Goal: Task Accomplishment & Management: Use online tool/utility

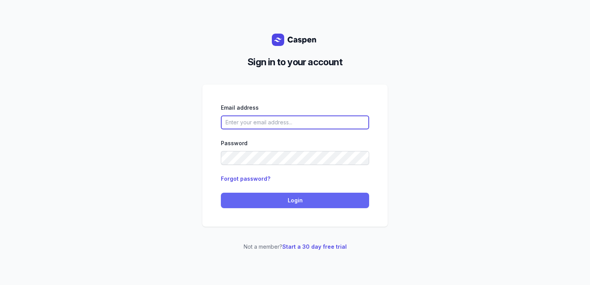
type input "[PERSON_NAME][EMAIL_ADDRESS][DOMAIN_NAME][PERSON_NAME]"
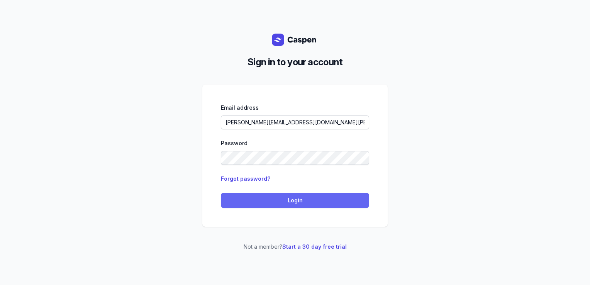
click at [341, 203] on span "Login" at bounding box center [295, 200] width 139 height 9
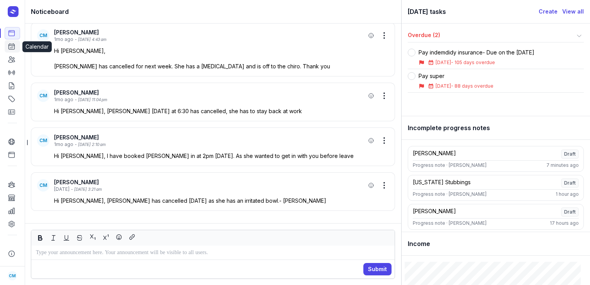
click at [14, 44] on icon at bounding box center [12, 47] width 6 height 6
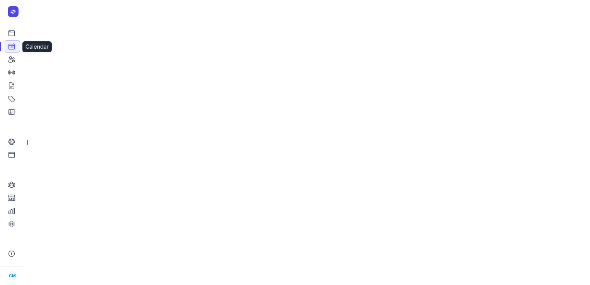
select select "week"
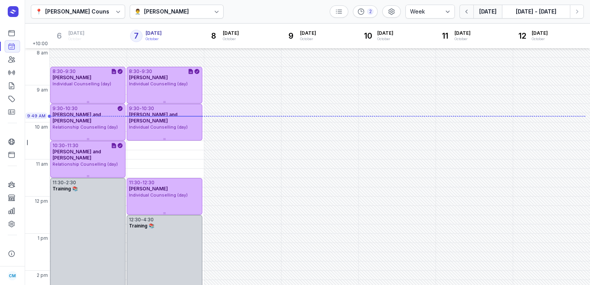
click at [467, 16] on button "button" at bounding box center [467, 12] width 14 height 14
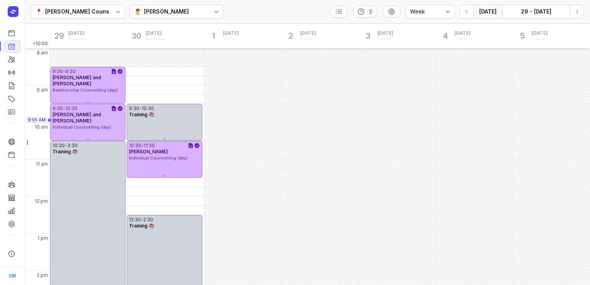
click at [486, 12] on button "[DATE]" at bounding box center [488, 12] width 29 height 14
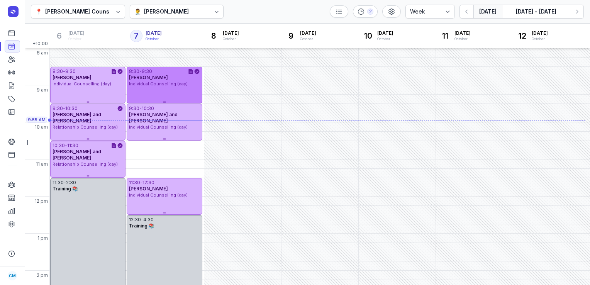
click at [144, 75] on span "[PERSON_NAME]" at bounding box center [148, 78] width 39 height 6
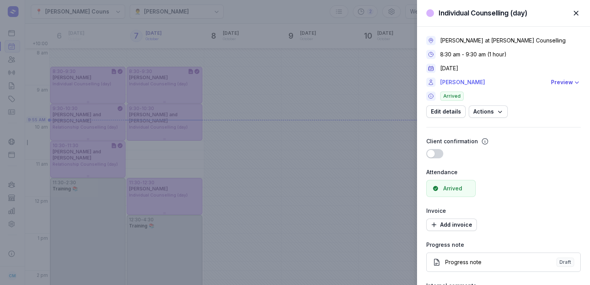
click at [460, 83] on link "[PERSON_NAME]" at bounding box center [493, 82] width 106 height 9
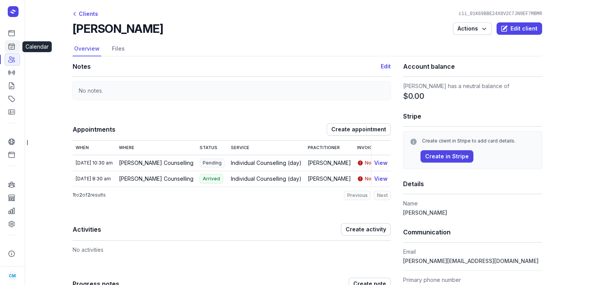
click at [8, 49] on icon at bounding box center [12, 46] width 8 height 8
select select "week"
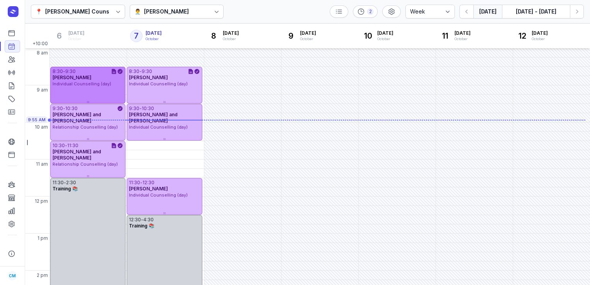
click at [85, 75] on span "[PERSON_NAME]" at bounding box center [72, 78] width 39 height 6
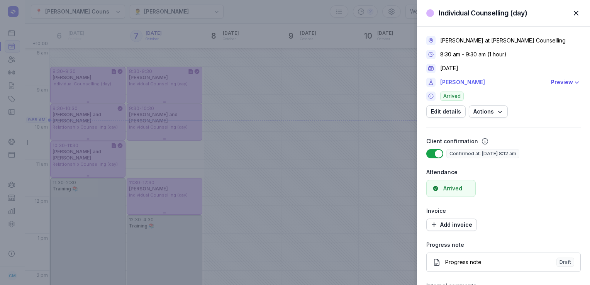
click at [457, 85] on link "[PERSON_NAME]" at bounding box center [493, 82] width 106 height 9
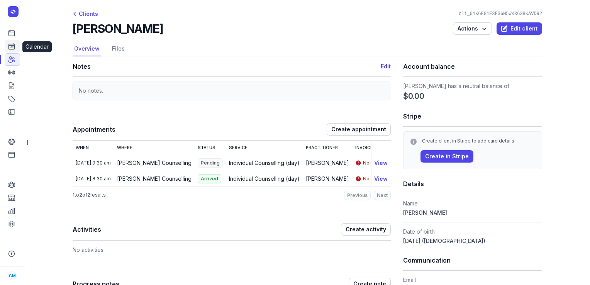
click at [6, 46] on link "Calendar" at bounding box center [12, 46] width 15 height 12
select select "week"
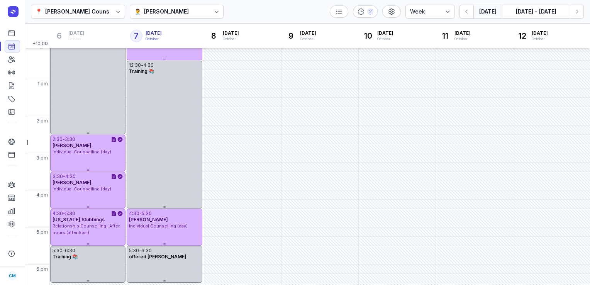
scroll to position [155, 0]
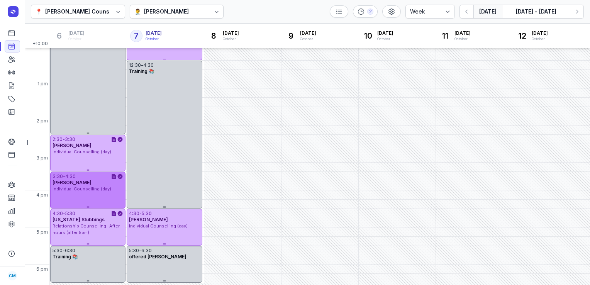
click at [74, 198] on div "3:30 - 4:30 [PERSON_NAME] Individual Counselling (day)" at bounding box center [87, 190] width 75 height 37
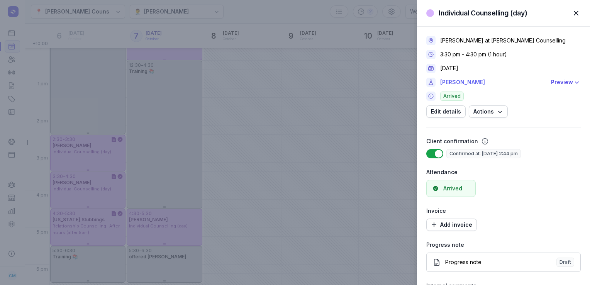
click at [468, 85] on link "[PERSON_NAME]" at bounding box center [493, 82] width 106 height 9
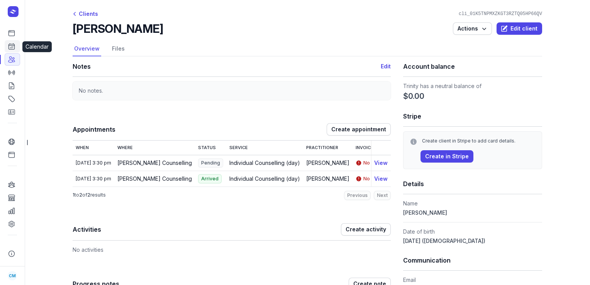
click at [12, 48] on icon at bounding box center [12, 46] width 8 height 8
select select "week"
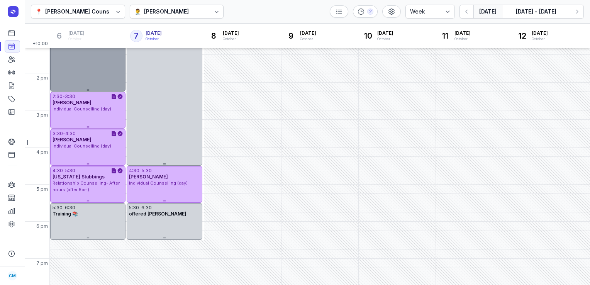
scroll to position [208, 0]
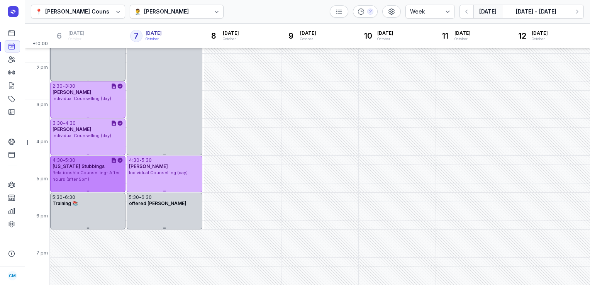
click at [87, 179] on span "Relationship Counselling- After hours (after 5pm)" at bounding box center [86, 176] width 67 height 12
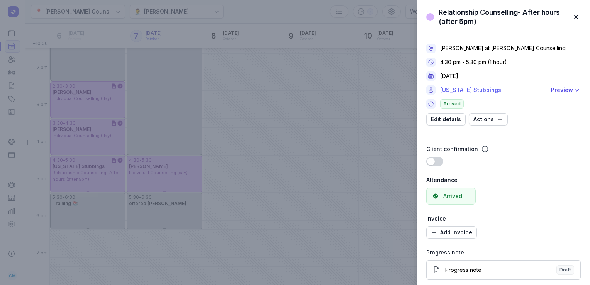
click at [454, 89] on link "[US_STATE] Stubbings" at bounding box center [493, 89] width 106 height 9
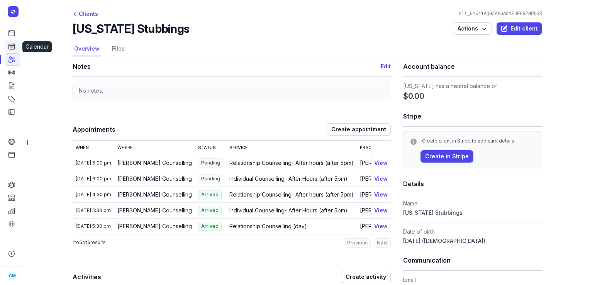
click at [13, 49] on icon at bounding box center [12, 47] width 6 height 6
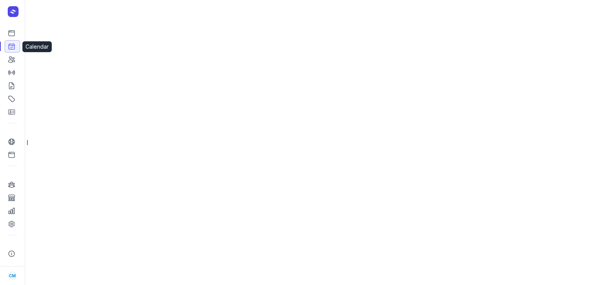
select select "week"
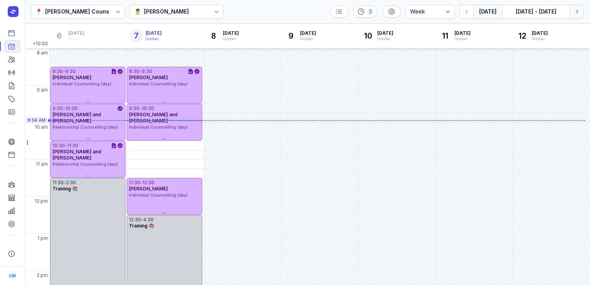
click at [579, 11] on icon "button" at bounding box center [577, 12] width 8 height 8
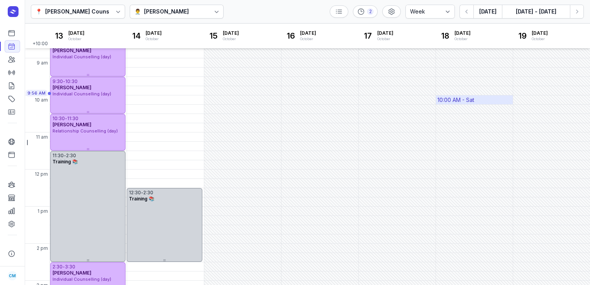
scroll to position [26, 0]
